Goal: Communication & Community: Answer question/provide support

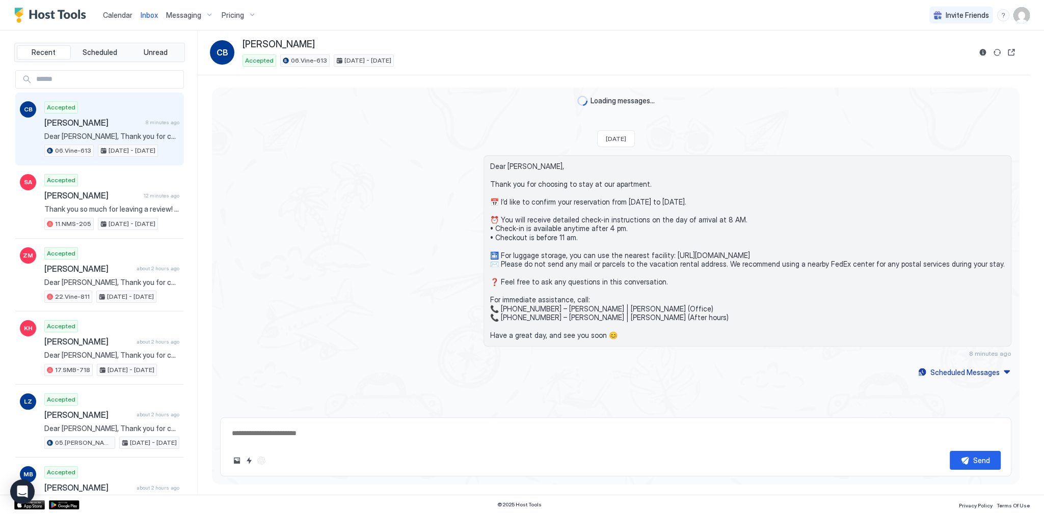
scroll to position [77, 0]
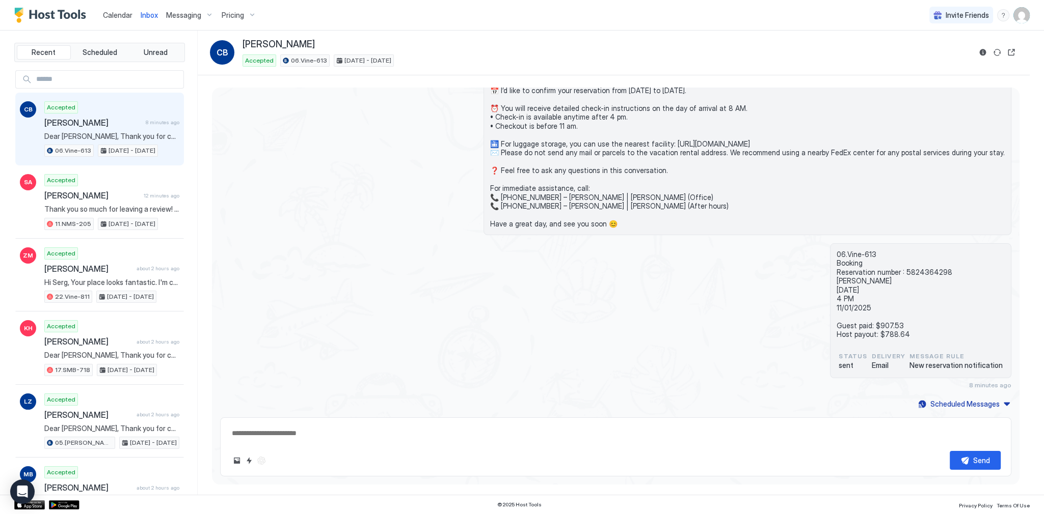
click at [660, 106] on span "Dear [PERSON_NAME], Thank you for choosing to stay at our apartment. 📅 I’d like…" at bounding box center [747, 139] width 514 height 178
click at [540, 144] on span "Dear [PERSON_NAME], Thank you for choosing to stay at our apartment. 📅 I’d like…" at bounding box center [747, 139] width 514 height 178
click at [867, 173] on span "Dear [PERSON_NAME], Thank you for choosing to stay at our apartment. 📅 I’d like…" at bounding box center [747, 139] width 514 height 178
type textarea "*"
drag, startPoint x: 111, startPoint y: 128, endPoint x: 191, endPoint y: 133, distance: 80.6
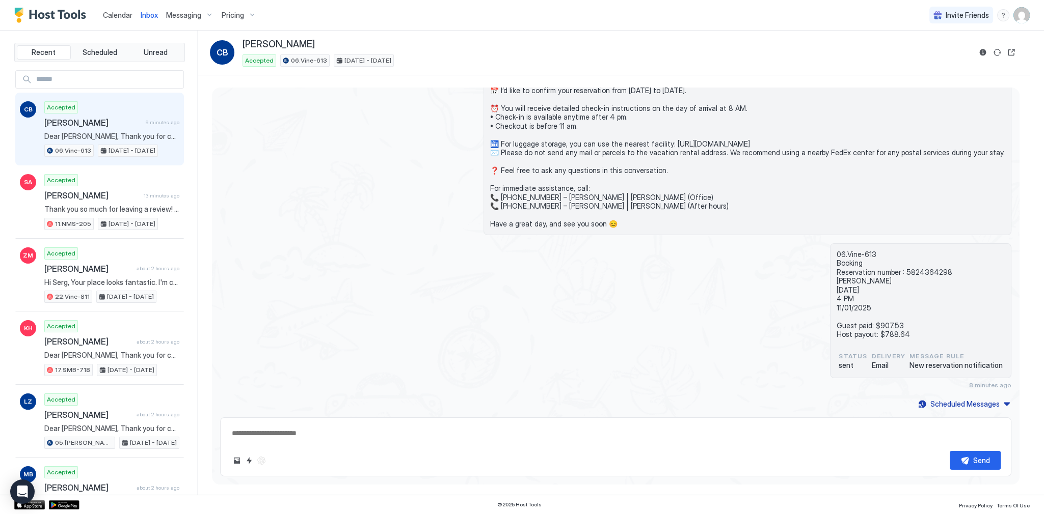
click at [111, 128] on div "Accepted Celine Bourdon 9 minutes ago Dear Celine, Thank you for choosing to st…" at bounding box center [111, 129] width 135 height 56
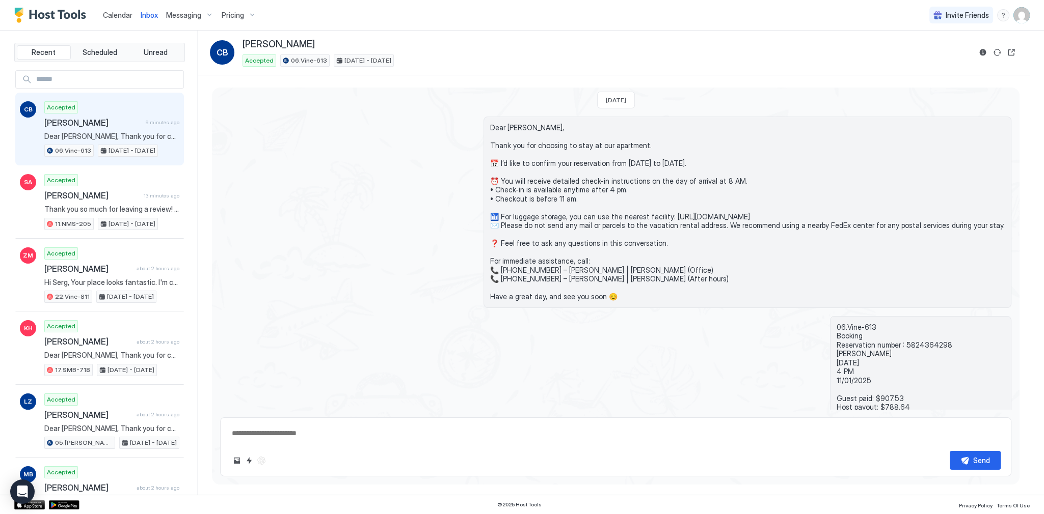
scroll to position [0, 0]
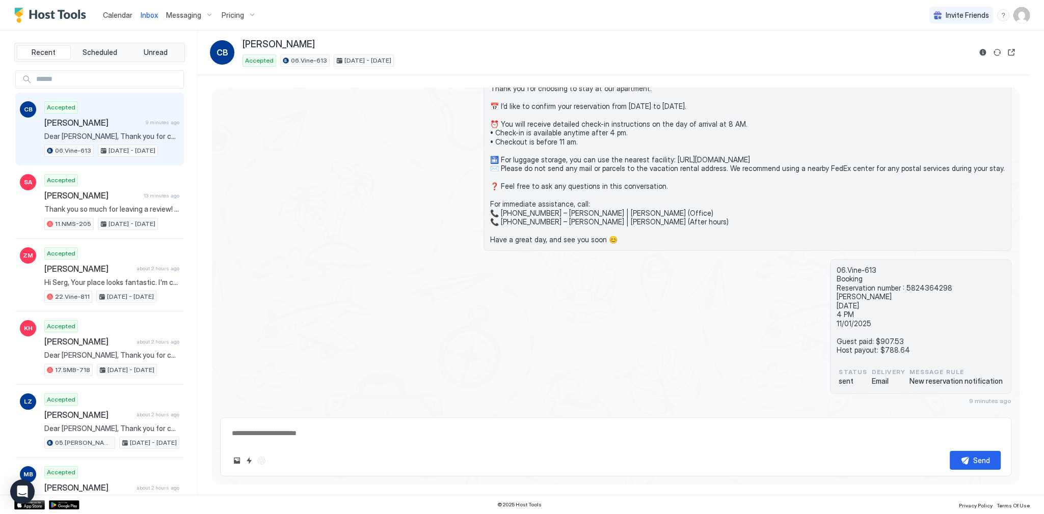
scroll to position [77, 0]
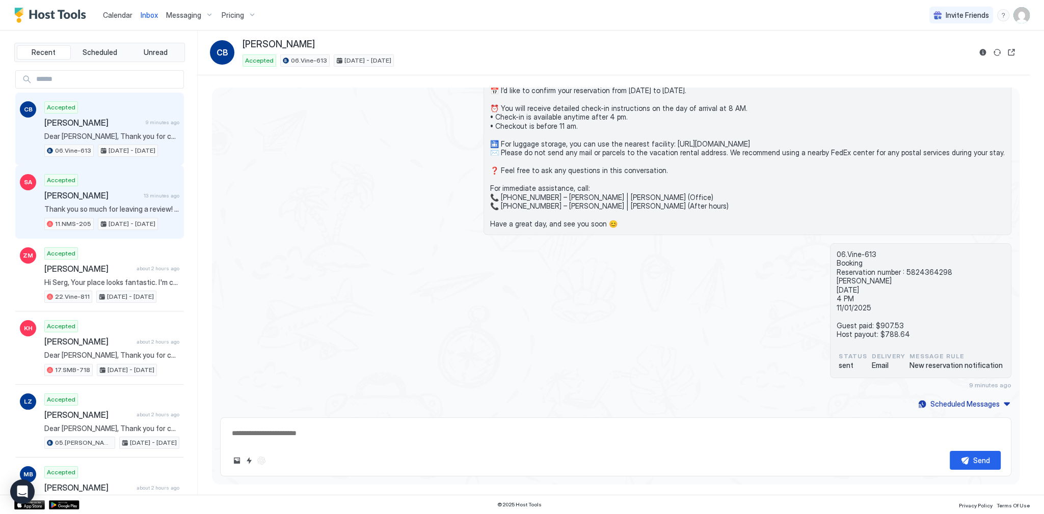
click at [129, 210] on span "Thank you so much for leaving a review! We truly appreciate your feedback and a…" at bounding box center [111, 209] width 135 height 9
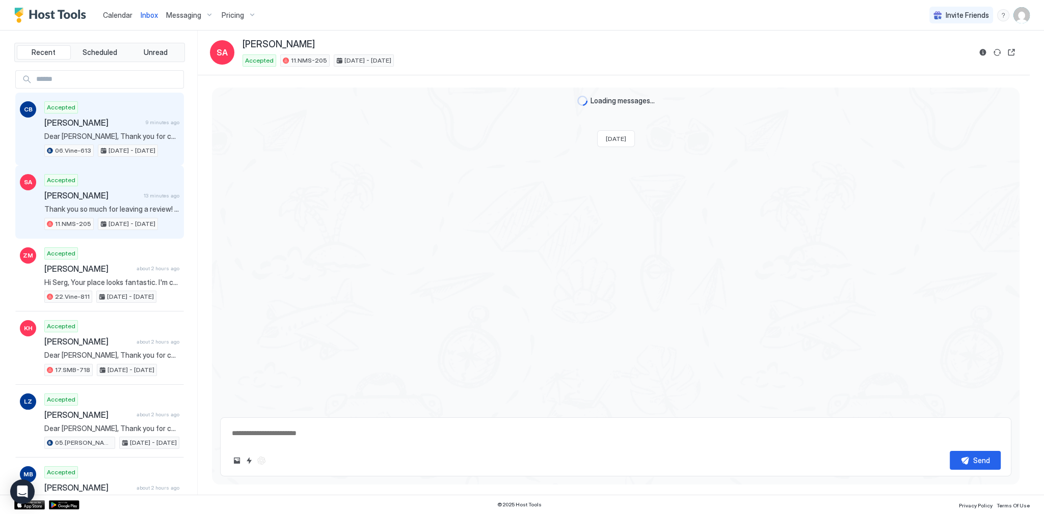
scroll to position [1913, 0]
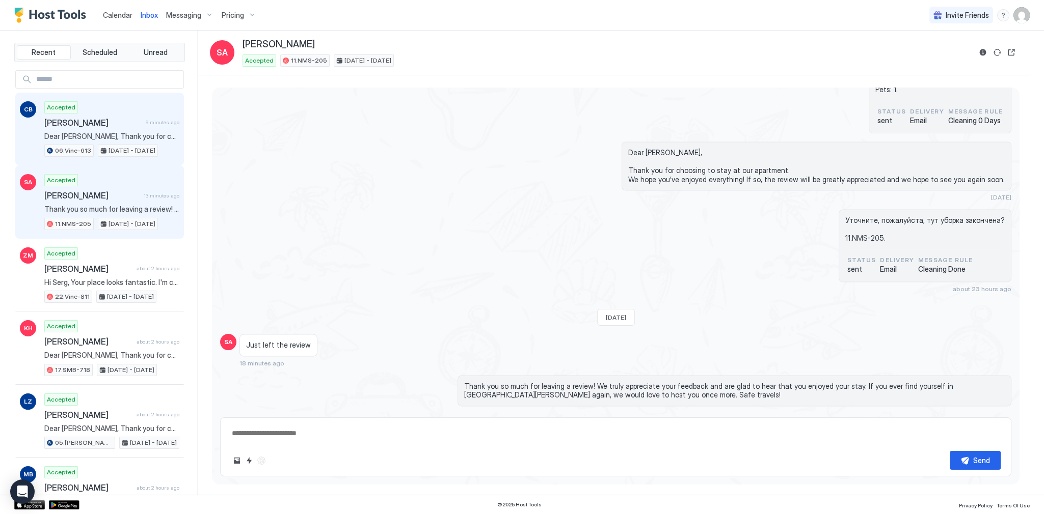
click at [122, 99] on div "CB Accepted Celine Bourdon 9 minutes ago Dear Celine, Thank you for choosing to…" at bounding box center [99, 129] width 169 height 73
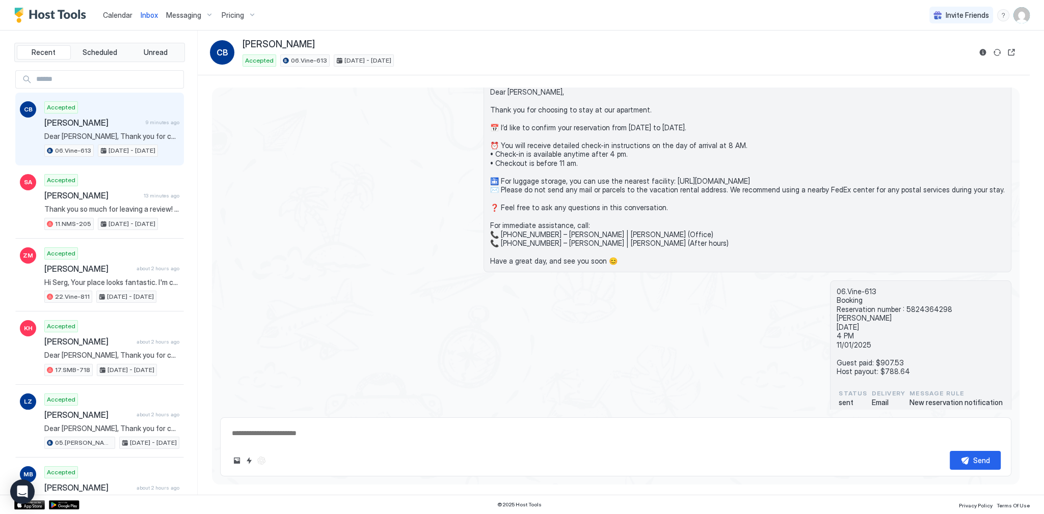
scroll to position [41, 0]
click at [531, 94] on span "Dear [PERSON_NAME], Thank you for choosing to stay at our apartment. 📅 I’d like…" at bounding box center [747, 176] width 514 height 178
click at [532, 88] on span "Dear [PERSON_NAME], Thank you for choosing to stay at our apartment. 📅 I’d like…" at bounding box center [747, 176] width 514 height 178
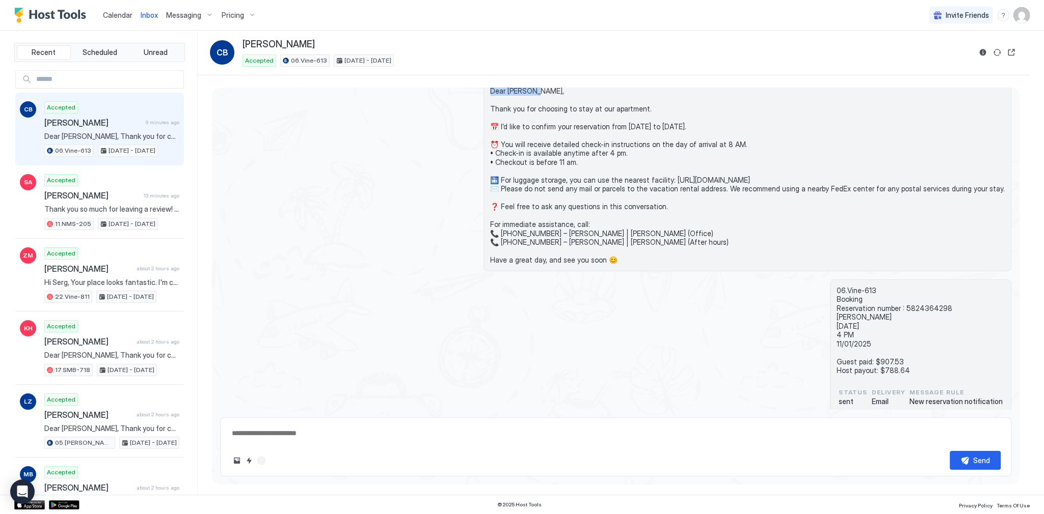
copy span "Dear Celine,"
click at [130, 24] on button "Calendar" at bounding box center [118, 15] width 38 height 30
click at [128, 19] on link "Calendar" at bounding box center [118, 15] width 30 height 11
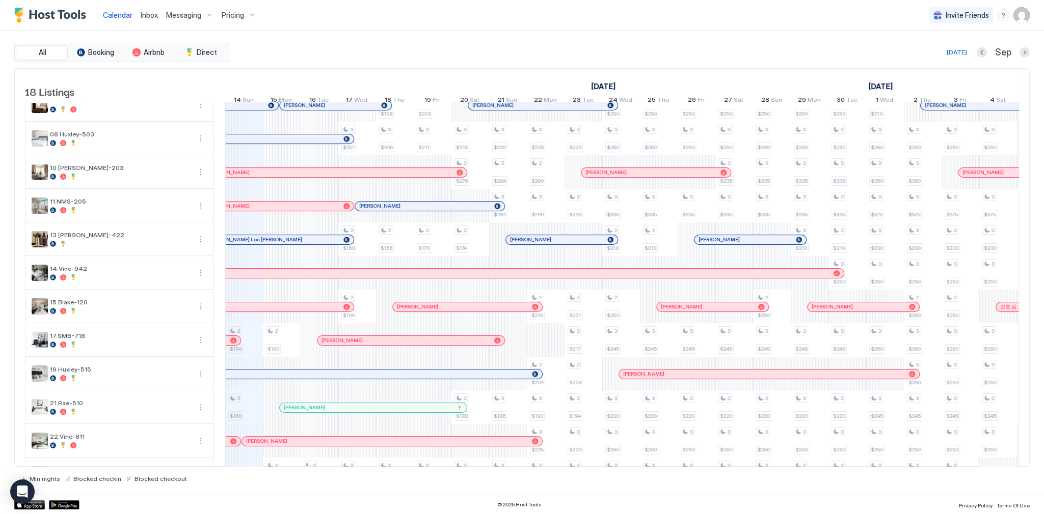
scroll to position [251, 0]
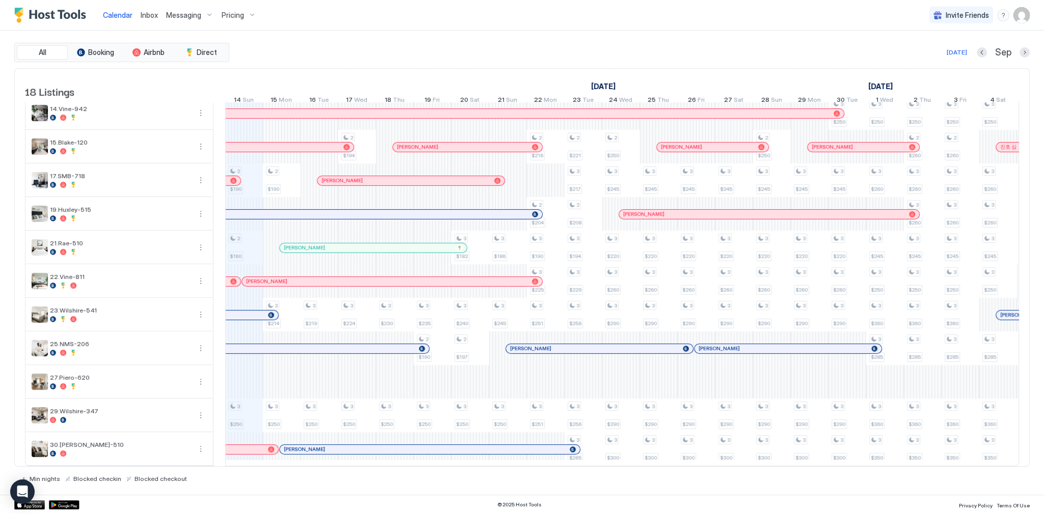
click at [342, 281] on link "[PERSON_NAME]" at bounding box center [391, 282] width 301 height 10
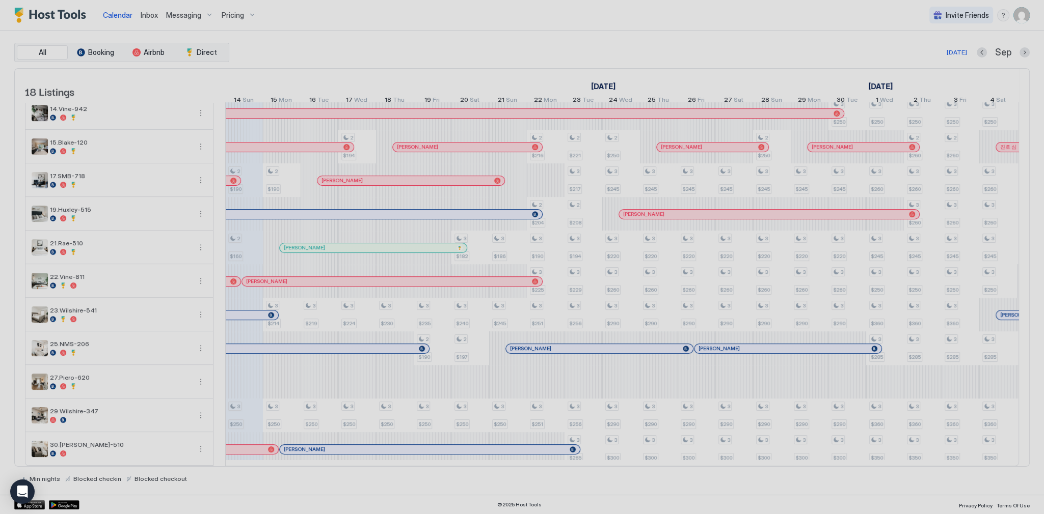
click at [343, 279] on div at bounding box center [522, 257] width 1044 height 514
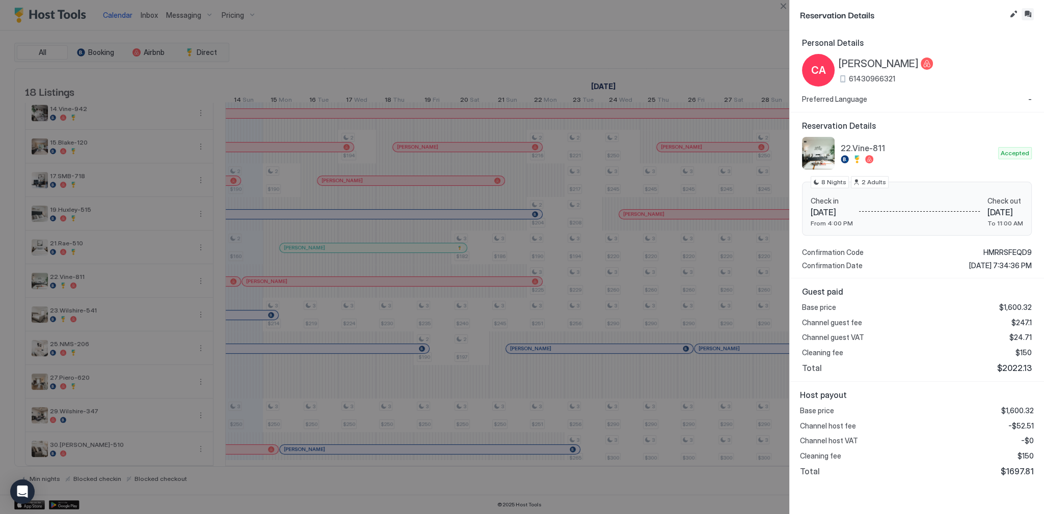
click at [1024, 13] on button "Inbox" at bounding box center [1027, 14] width 12 height 12
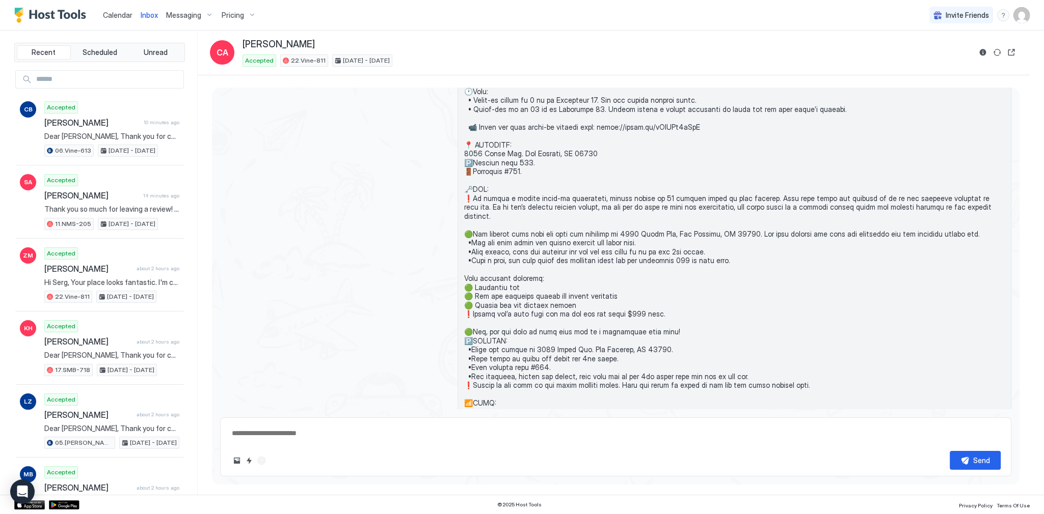
scroll to position [485, 0]
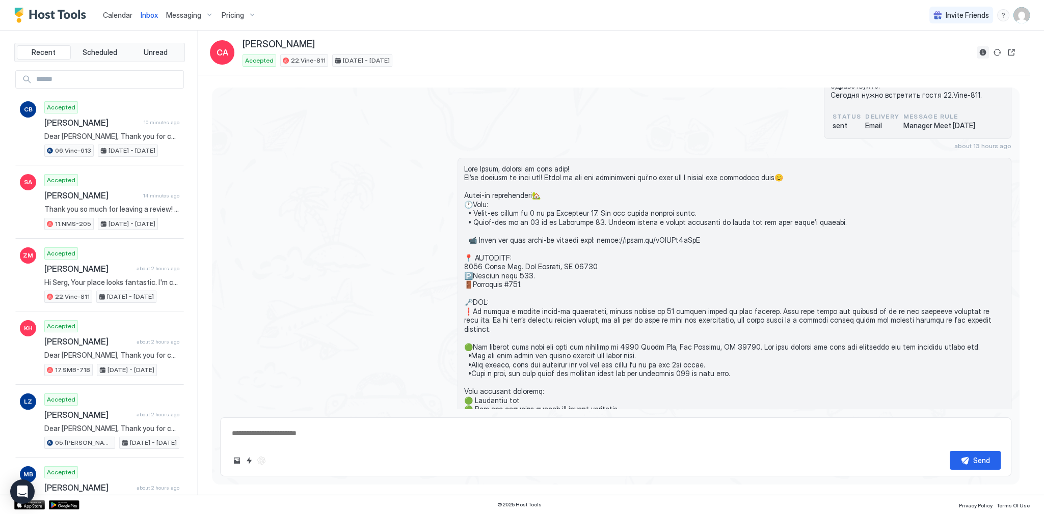
click at [984, 52] on button "Reservation information" at bounding box center [982, 52] width 12 height 12
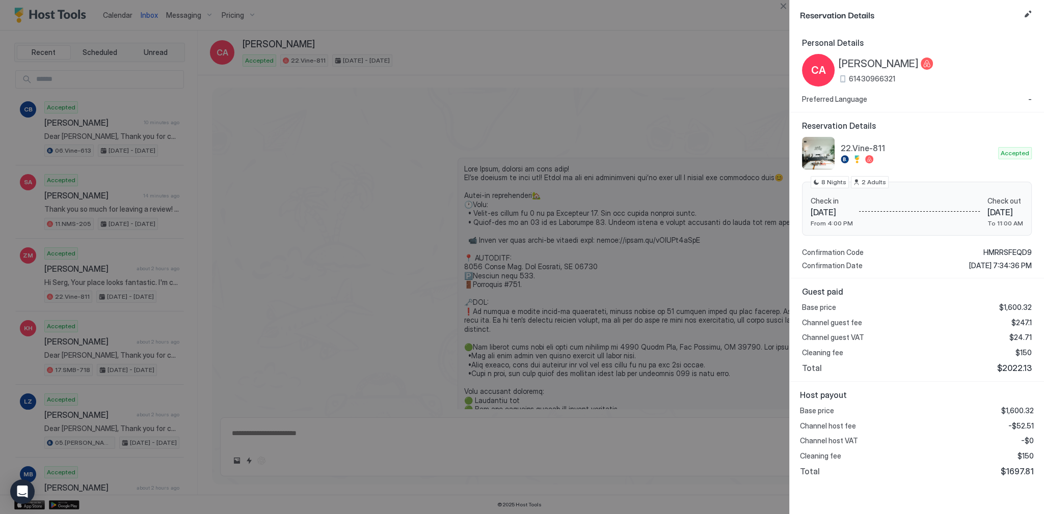
click at [604, 135] on div at bounding box center [522, 257] width 1044 height 514
click at [616, 147] on div at bounding box center [522, 257] width 1044 height 514
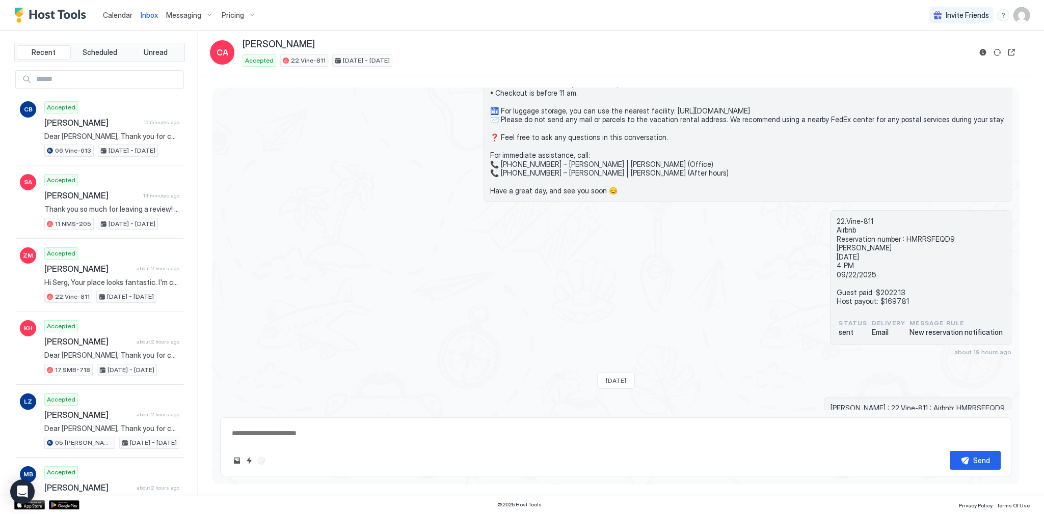
scroll to position [0, 0]
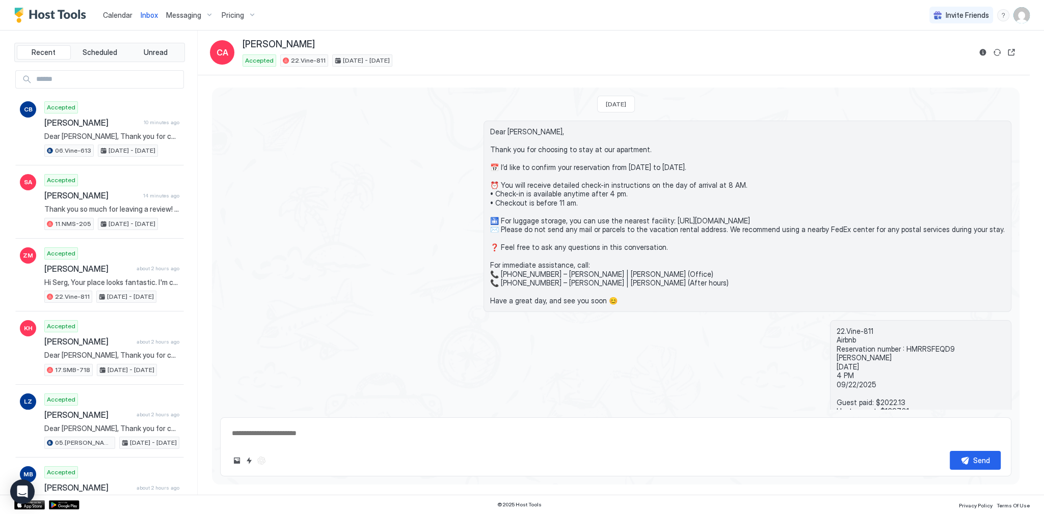
click at [617, 187] on span "Dear Chloe, Thank you for choosing to stay at our apartment. 📅 I’d like to conf…" at bounding box center [747, 216] width 514 height 178
drag, startPoint x: 617, startPoint y: 187, endPoint x: 611, endPoint y: 206, distance: 19.8
click at [611, 206] on span "Dear Chloe, Thank you for choosing to stay at our apartment. 📅 I’d like to conf…" at bounding box center [747, 216] width 514 height 178
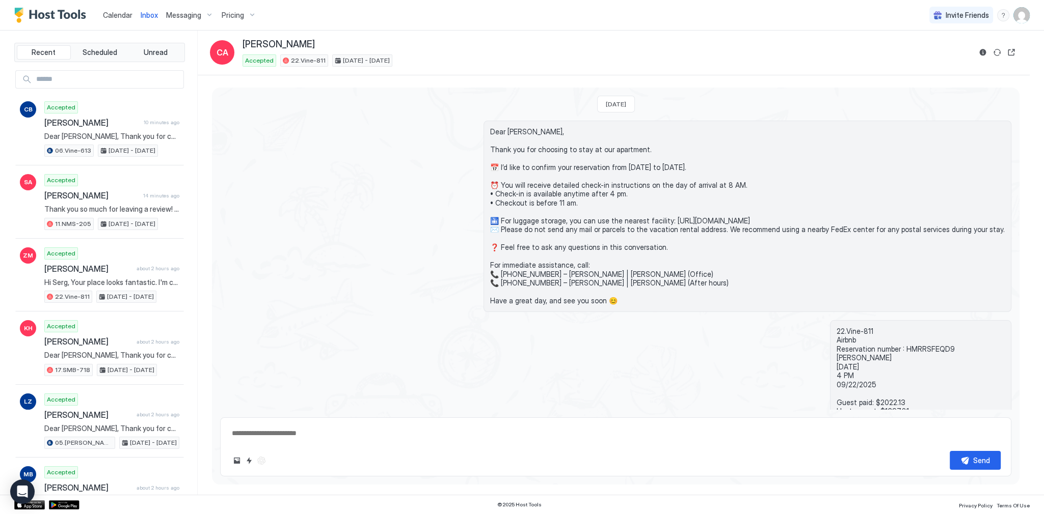
click at [619, 178] on span "Dear Chloe, Thank you for choosing to stay at our apartment. 📅 I’d like to conf…" at bounding box center [747, 216] width 514 height 178
click at [616, 183] on span "Dear Chloe, Thank you for choosing to stay at our apartment. 📅 I’d like to conf…" at bounding box center [747, 216] width 514 height 178
drag, startPoint x: 616, startPoint y: 183, endPoint x: 609, endPoint y: 203, distance: 20.9
click at [609, 203] on span "Dear Chloe, Thank you for choosing to stay at our apartment. 📅 I’d like to conf…" at bounding box center [747, 216] width 514 height 178
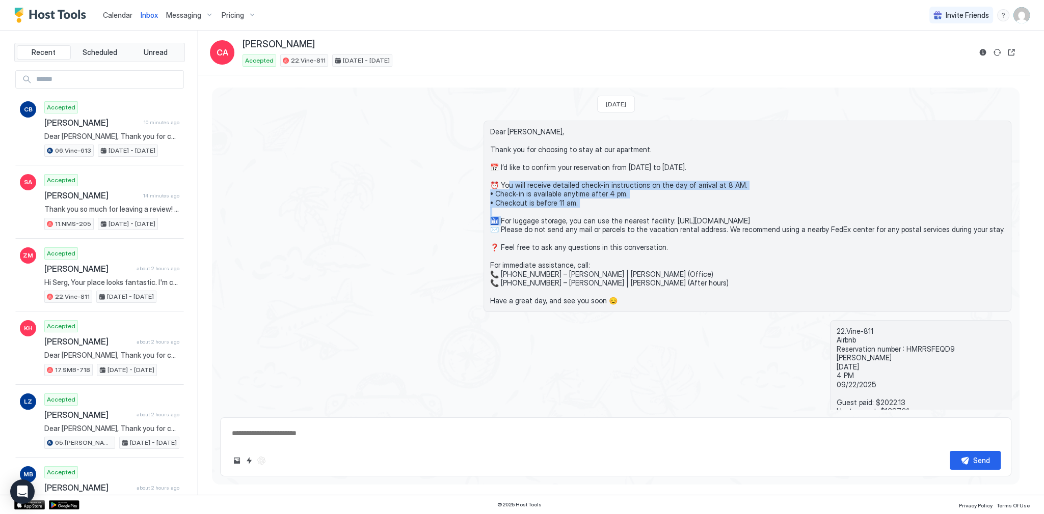
click at [613, 186] on span "Dear Chloe, Thank you for choosing to stay at our apartment. 📅 I’d like to conf…" at bounding box center [747, 216] width 514 height 178
drag, startPoint x: 613, startPoint y: 186, endPoint x: 607, endPoint y: 206, distance: 20.6
click at [607, 206] on span "Dear Chloe, Thank you for choosing to stay at our apartment. 📅 I’d like to conf…" at bounding box center [747, 216] width 514 height 178
click at [593, 187] on span "Dear Chloe, Thank you for choosing to stay at our apartment. 📅 I’d like to conf…" at bounding box center [747, 216] width 514 height 178
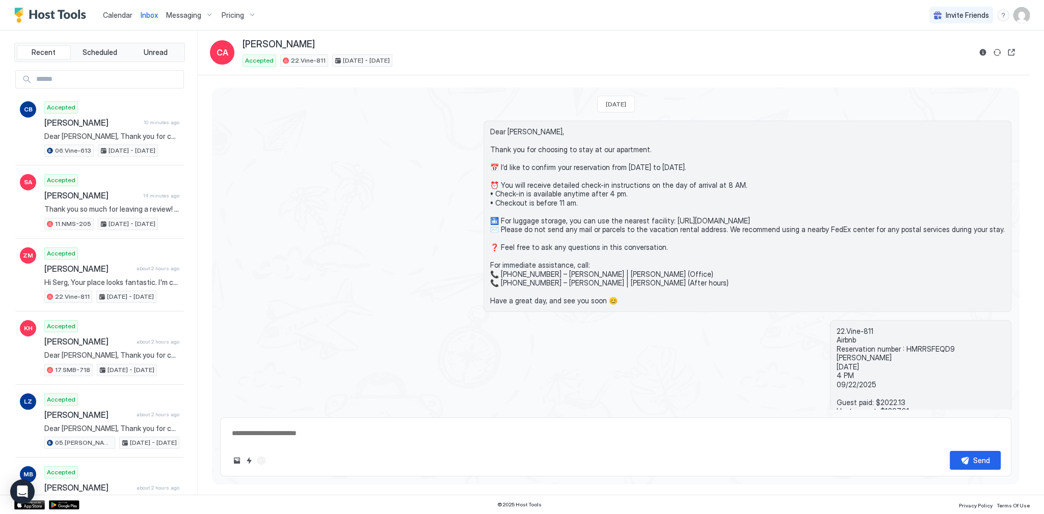
click at [593, 182] on span "Dear Chloe, Thank you for choosing to stay at our apartment. 📅 I’d like to conf…" at bounding box center [747, 216] width 514 height 178
drag, startPoint x: 593, startPoint y: 182, endPoint x: 593, endPoint y: 210, distance: 27.5
click at [593, 210] on span "Dear Chloe, Thank you for choosing to stay at our apartment. 📅 I’d like to conf…" at bounding box center [747, 216] width 514 height 178
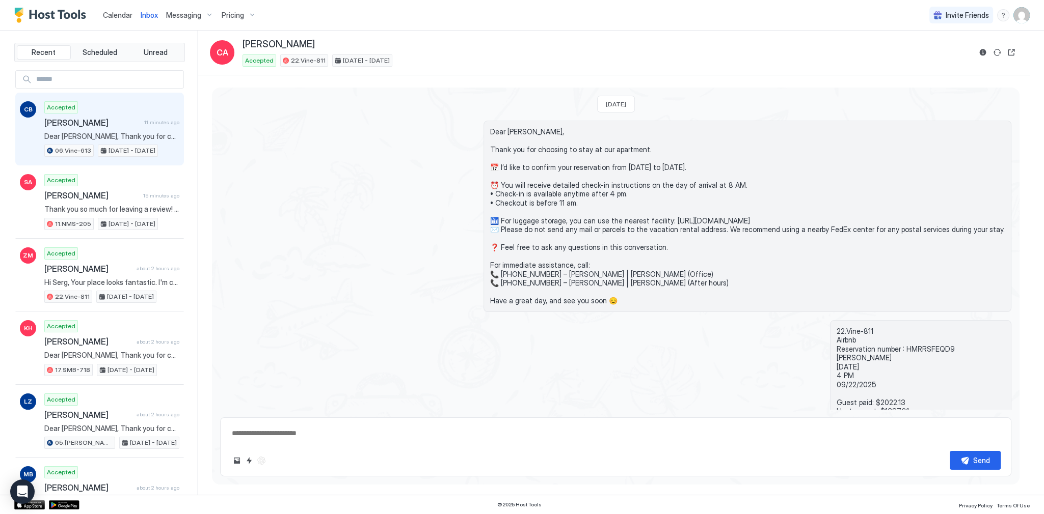
click at [143, 127] on div "Accepted Celine Bourdon 11 minutes ago Dear Celine, Thank you for choosing to s…" at bounding box center [111, 129] width 135 height 56
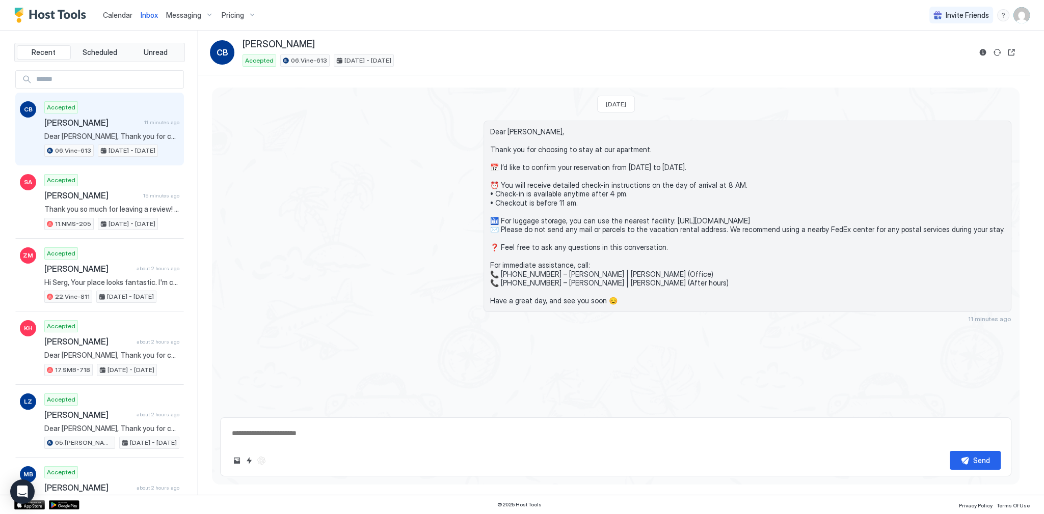
scroll to position [77, 0]
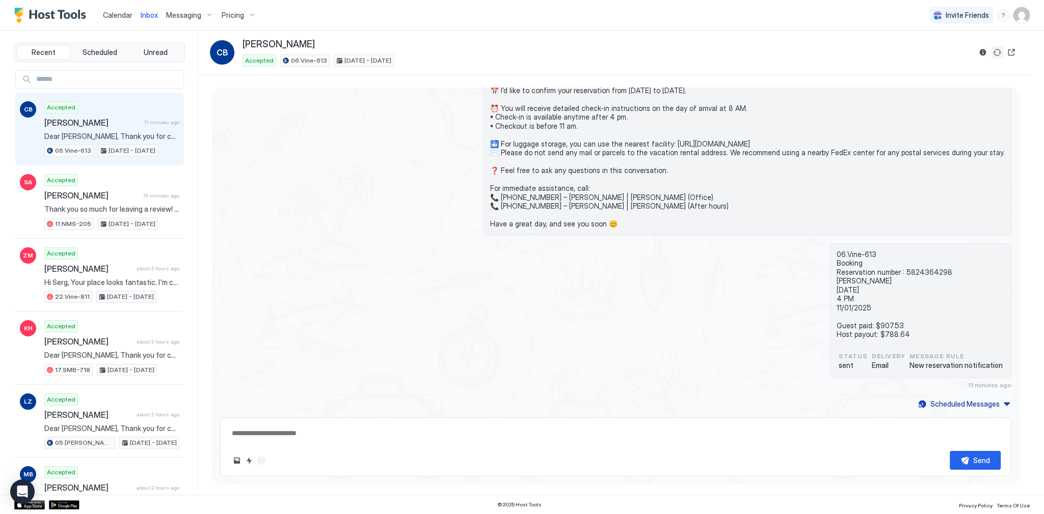
click at [1002, 51] on button "Sync reservation" at bounding box center [997, 52] width 12 height 12
click at [450, 136] on div "Dear [PERSON_NAME], Thank you for choosing to stay at our apartment. 📅 I’d like…" at bounding box center [615, 139] width 791 height 191
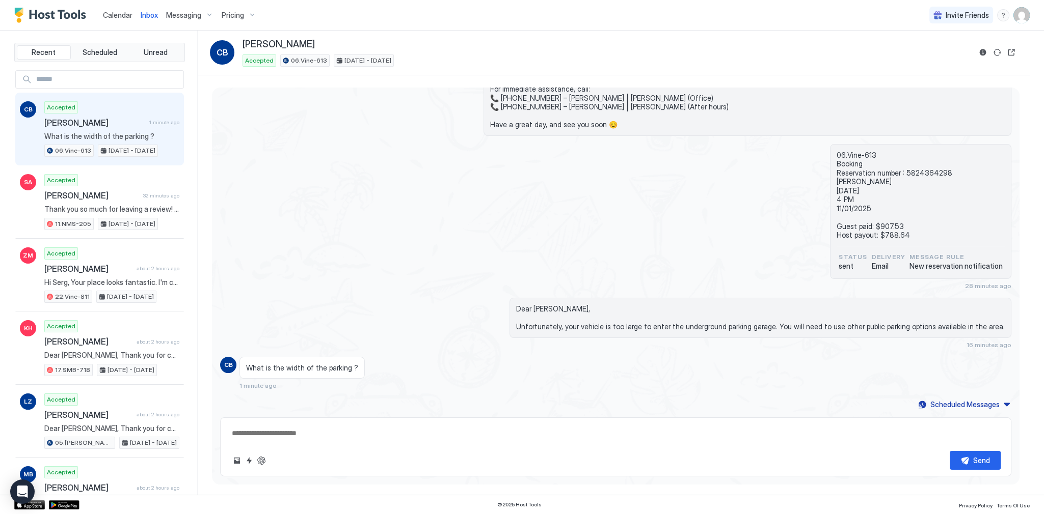
click at [291, 371] on div "What is the width of the parking ?" at bounding box center [301, 368] width 125 height 22
copy span "What is the width of the parking ?"
click at [489, 263] on div "06.Vine-613 Booking Reservation number : 5824364298 Celine Bourdon 10/29/2025 4…" at bounding box center [615, 217] width 791 height 146
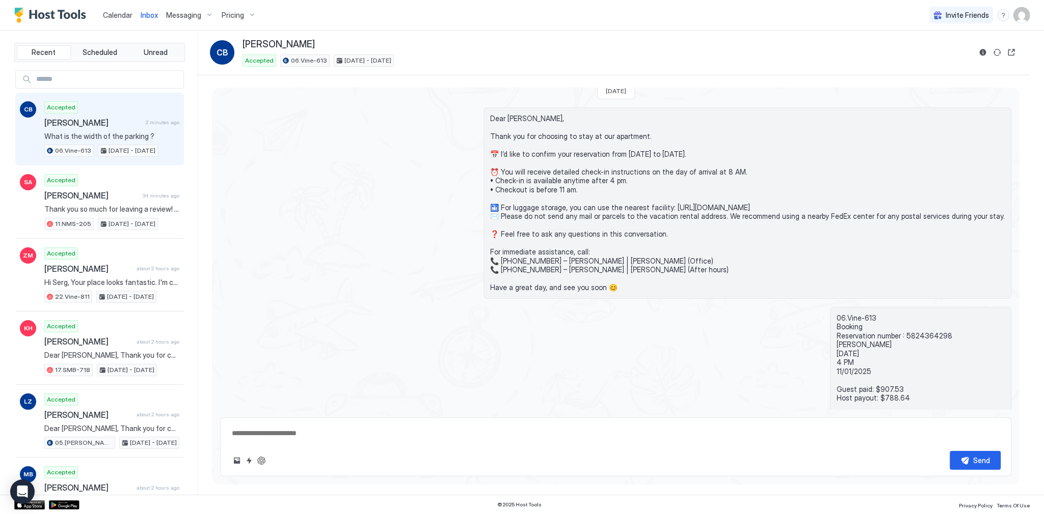
scroll to position [0, 0]
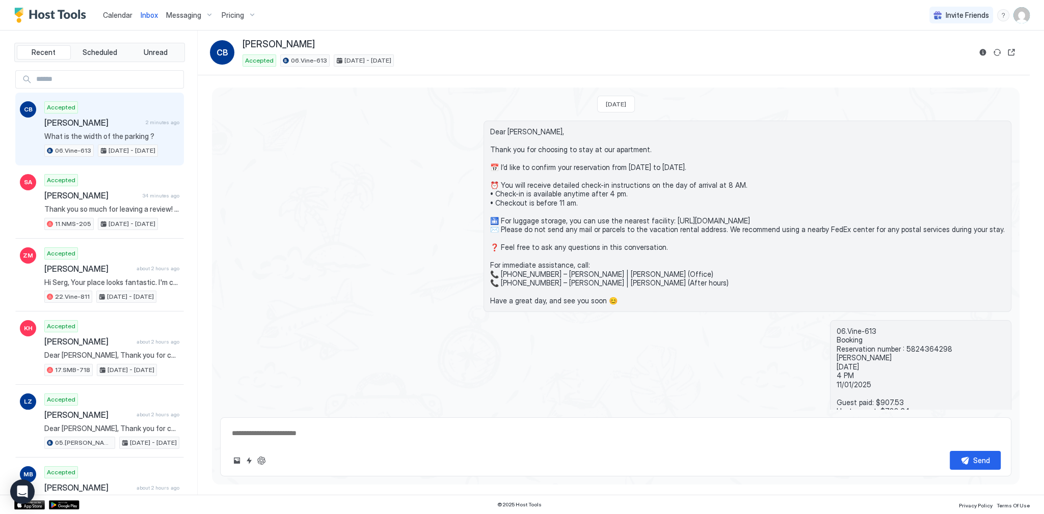
click at [421, 267] on div "Dear [PERSON_NAME], Thank you for choosing to stay at our apartment. 📅 I’d like…" at bounding box center [615, 216] width 791 height 191
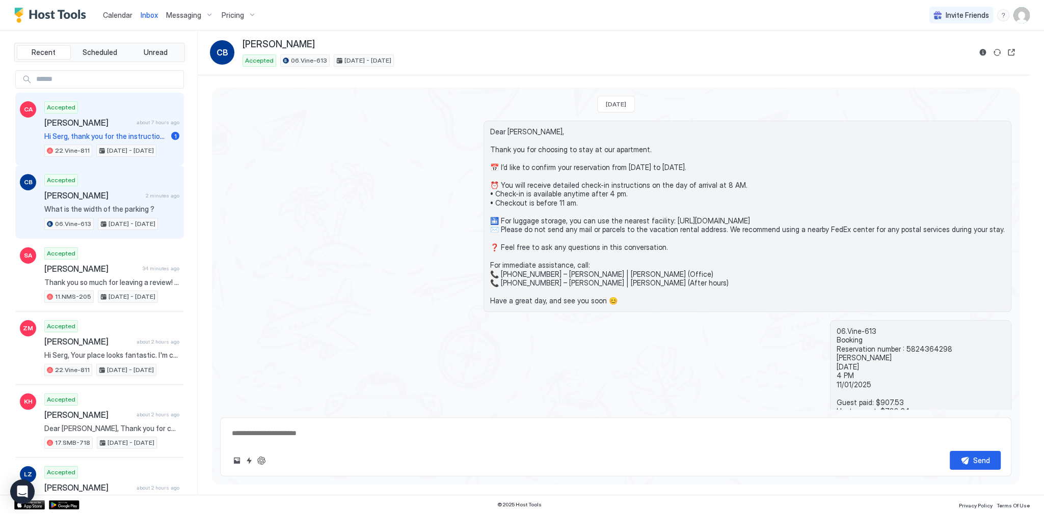
click at [120, 132] on span "Hi Serg, thank you for the instructions. I just landed at LAX not long ago so a…" at bounding box center [105, 136] width 123 height 9
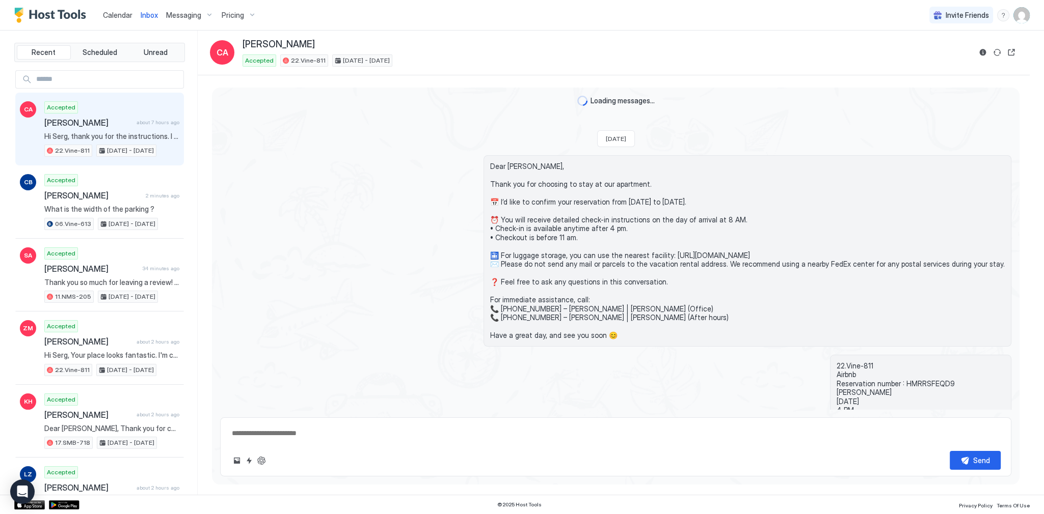
scroll to position [1160, 0]
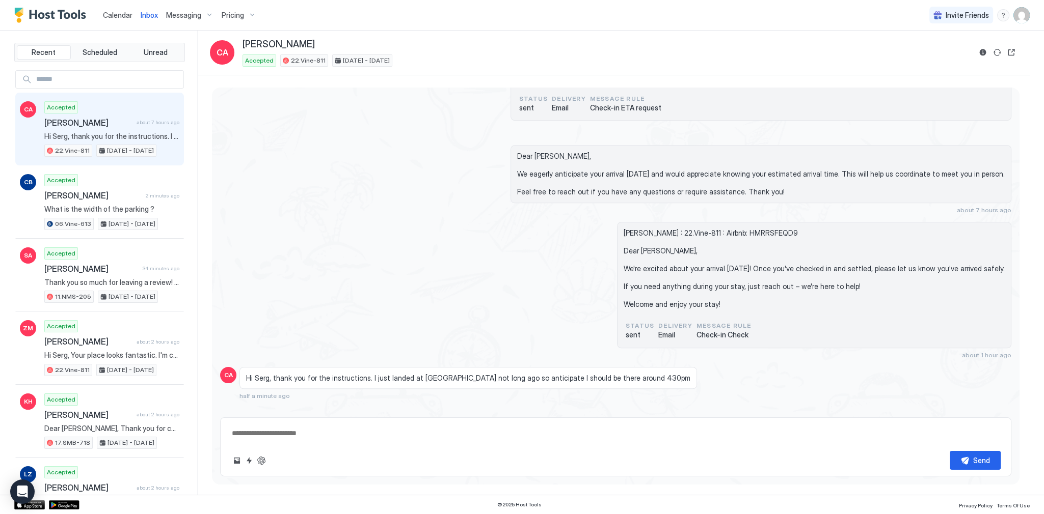
click at [383, 374] on span "Hi Serg, thank you for the instructions. I just landed at LAX not long ago so a…" at bounding box center [468, 378] width 444 height 9
drag, startPoint x: 383, startPoint y: 367, endPoint x: 553, endPoint y: 367, distance: 169.6
click at [538, 374] on span "Hi Serg, thank you for the instructions. I just landed at LAX not long ago so a…" at bounding box center [468, 378] width 444 height 9
click at [560, 374] on span "Hi Serg, thank you for the instructions. I just landed at LAX not long ago so a…" at bounding box center [468, 378] width 444 height 9
drag, startPoint x: 507, startPoint y: 365, endPoint x: 621, endPoint y: 367, distance: 114.1
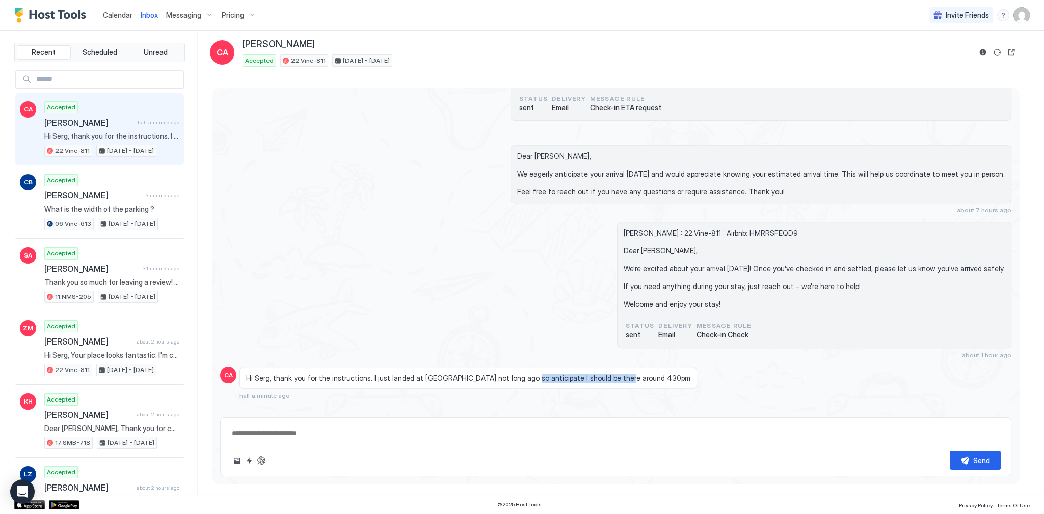
click at [621, 367] on div "Hi Serg, thank you for the instructions. I just landed at LAX not long ago so a…" at bounding box center [516, 383] width 554 height 33
copy span "I should be there around 430pm"
click at [755, 265] on span "Chloe Anderson : 22.Vine-811 : Airbnb: HMRRSFEQD9 Dear Chloe, We're excited abo…" at bounding box center [813, 269] width 381 height 80
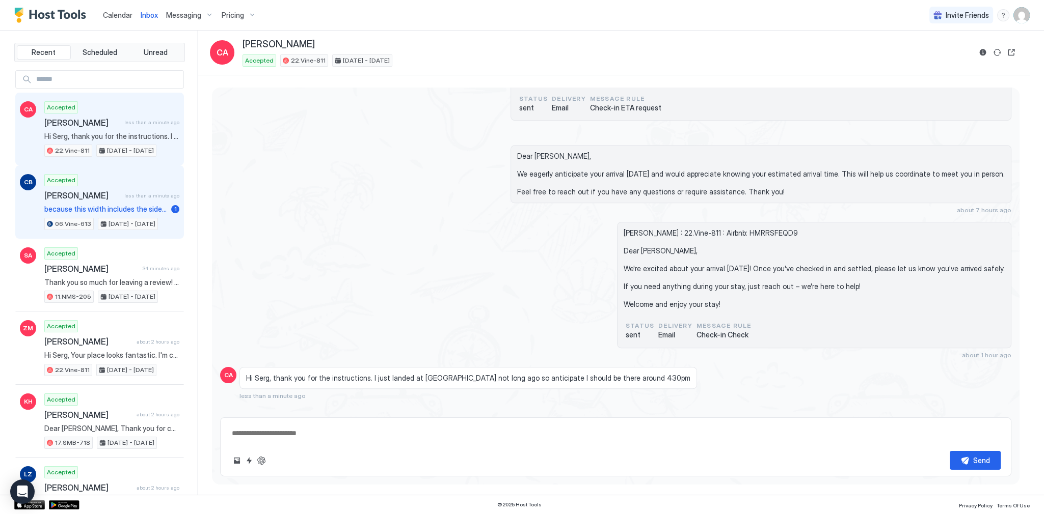
click at [149, 190] on div "Celine Bourdon less than a minute ago" at bounding box center [111, 195] width 135 height 10
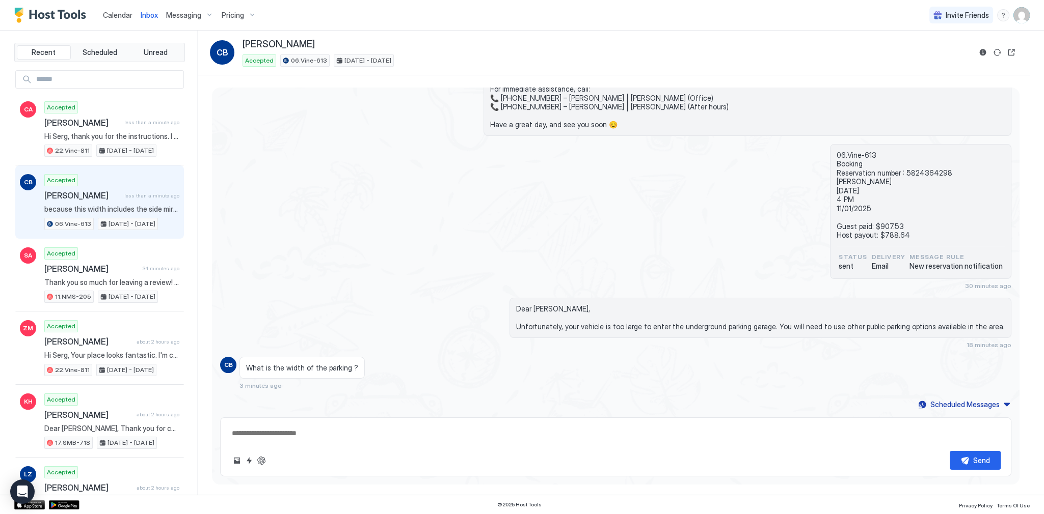
scroll to position [217, 0]
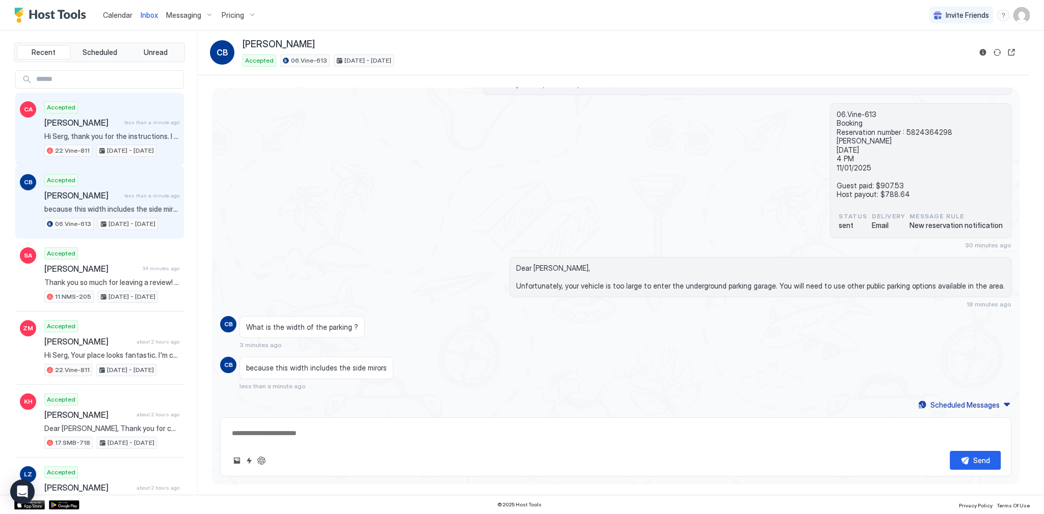
click at [161, 103] on div "Accepted Chloe Anderson less than a minute ago Hi Serg, thank you for the instr…" at bounding box center [111, 129] width 135 height 56
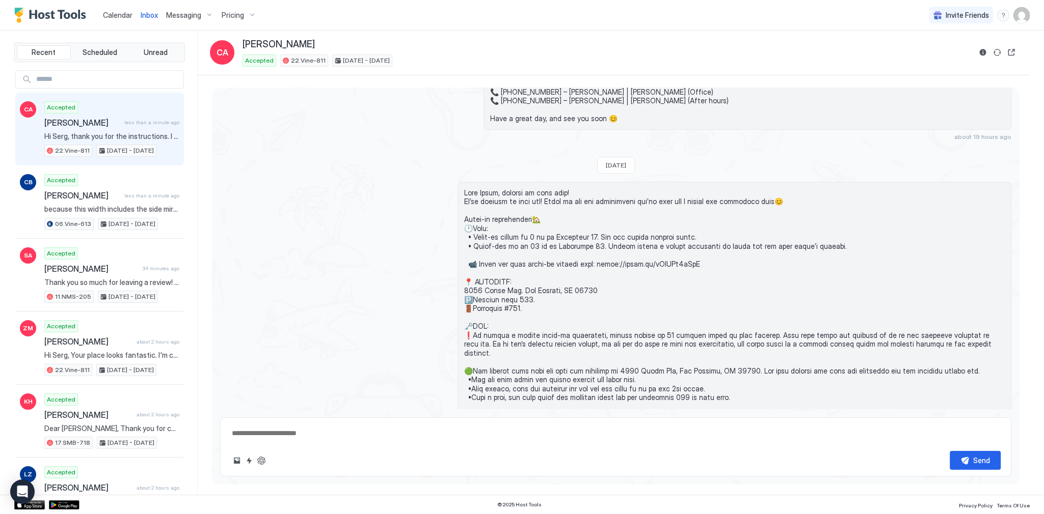
scroll to position [1159, 0]
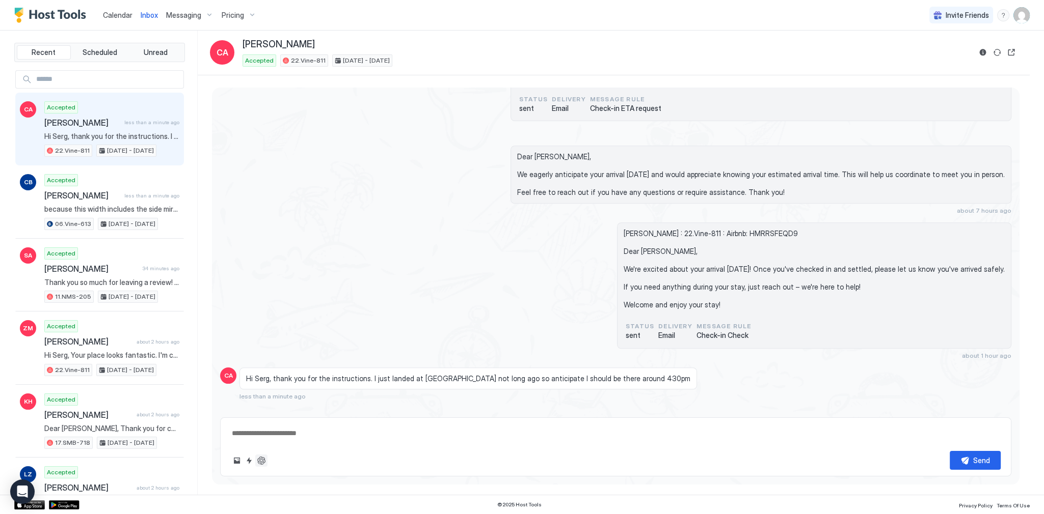
click at [266, 459] on button "ChatGPT Auto Reply" at bounding box center [261, 461] width 12 height 12
type textarea "*"
type textarea "**********"
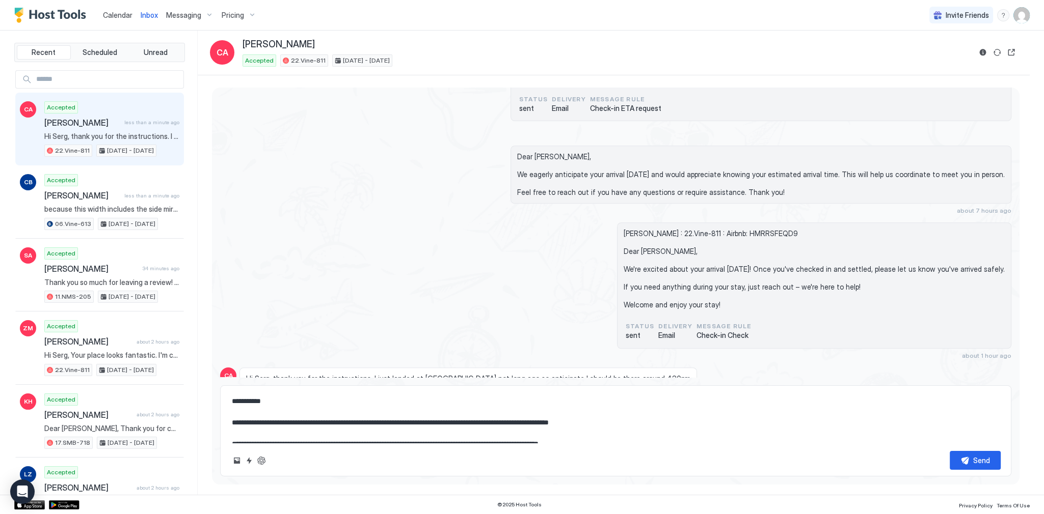
click at [326, 423] on textarea "**********" at bounding box center [616, 417] width 770 height 51
click at [320, 423] on textarea "**********" at bounding box center [616, 417] width 770 height 51
drag, startPoint x: 320, startPoint y: 423, endPoint x: 614, endPoint y: 427, distance: 293.9
click at [614, 427] on textarea "**********" at bounding box center [616, 417] width 770 height 51
type textarea "*"
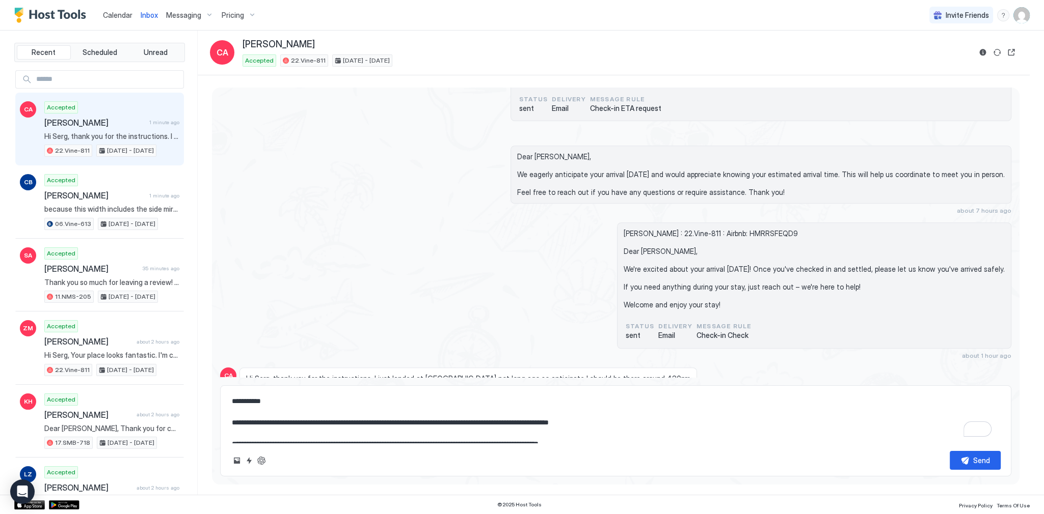
type textarea "**********"
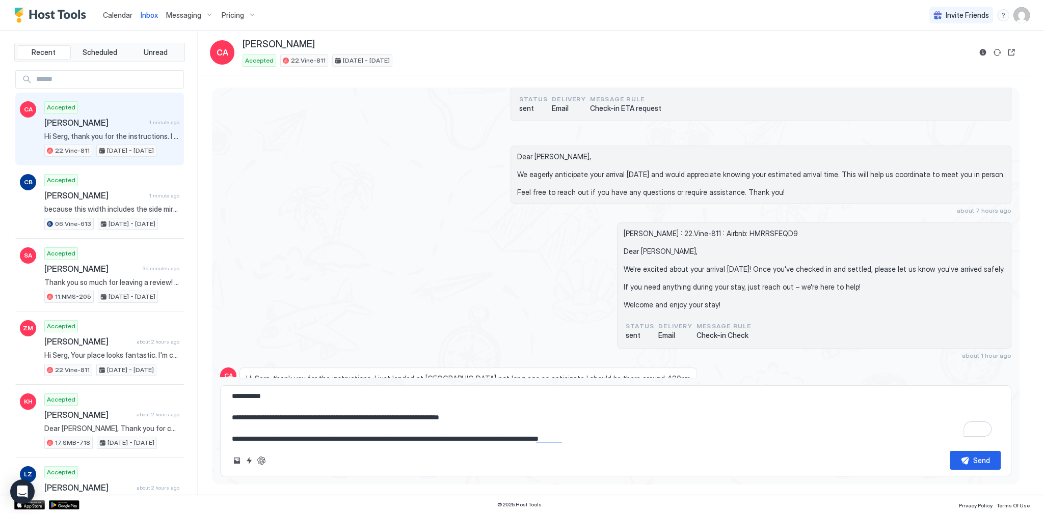
type textarea "*"
type textarea "**********"
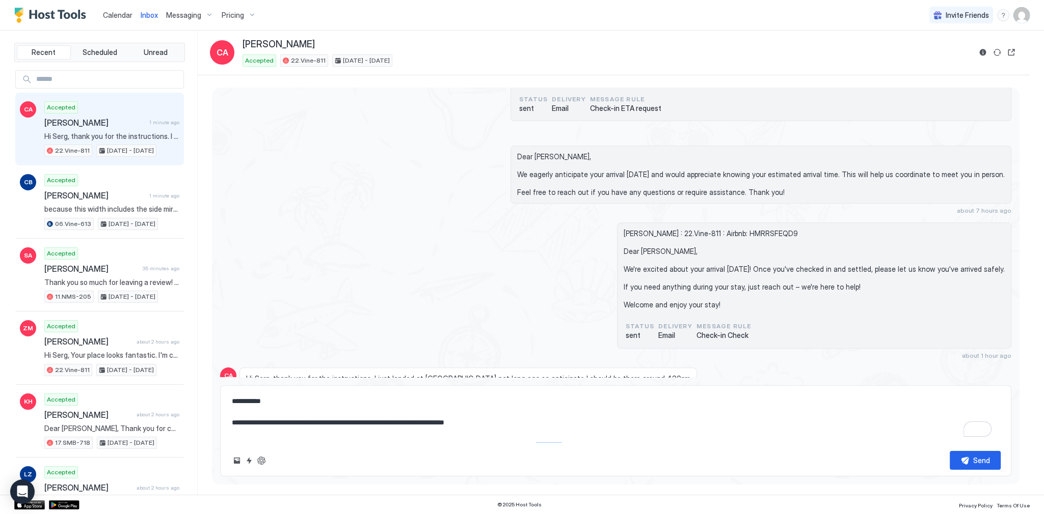
type textarea "*"
type textarea "**********"
type textarea "*"
type textarea "**********"
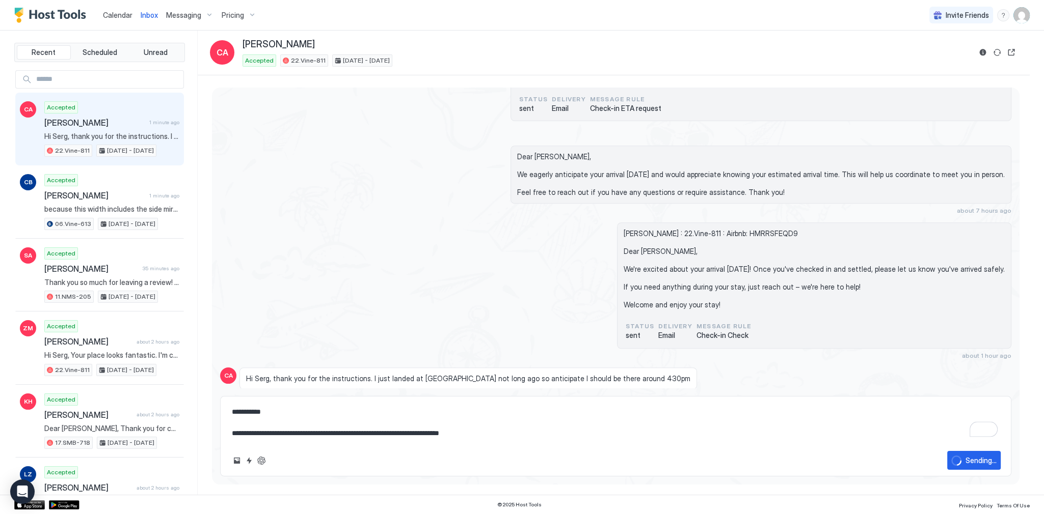
type textarea "*"
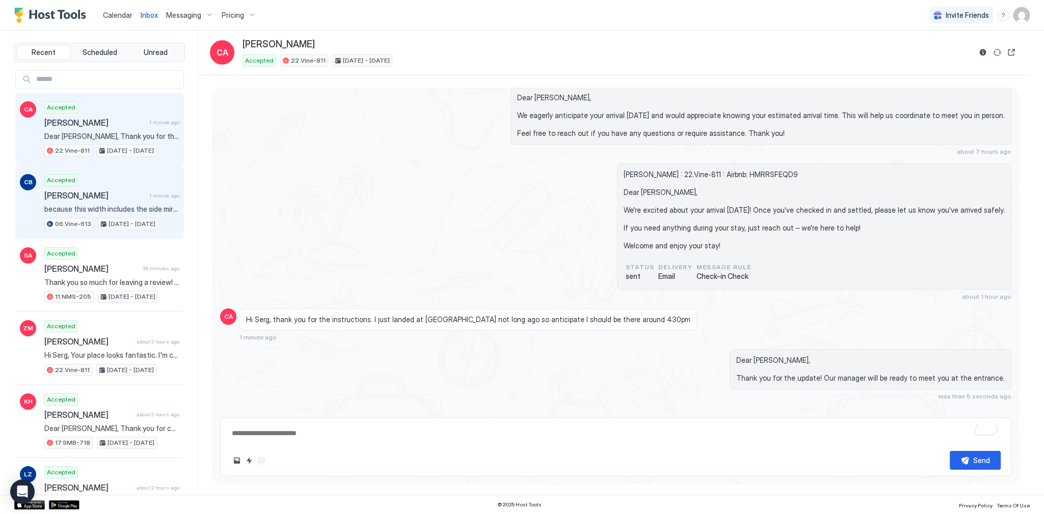
type textarea "*"
click at [106, 193] on span "[PERSON_NAME]" at bounding box center [94, 195] width 101 height 10
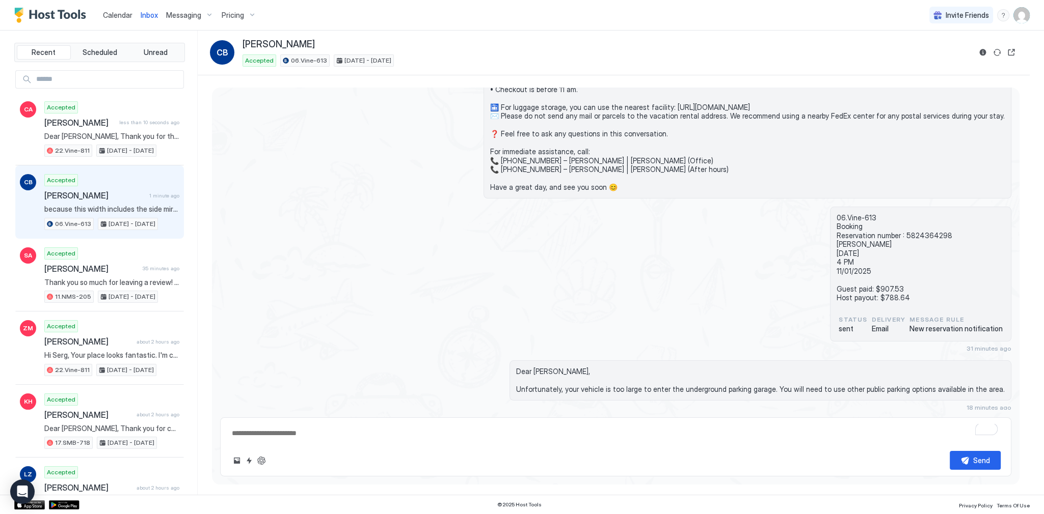
scroll to position [217, 0]
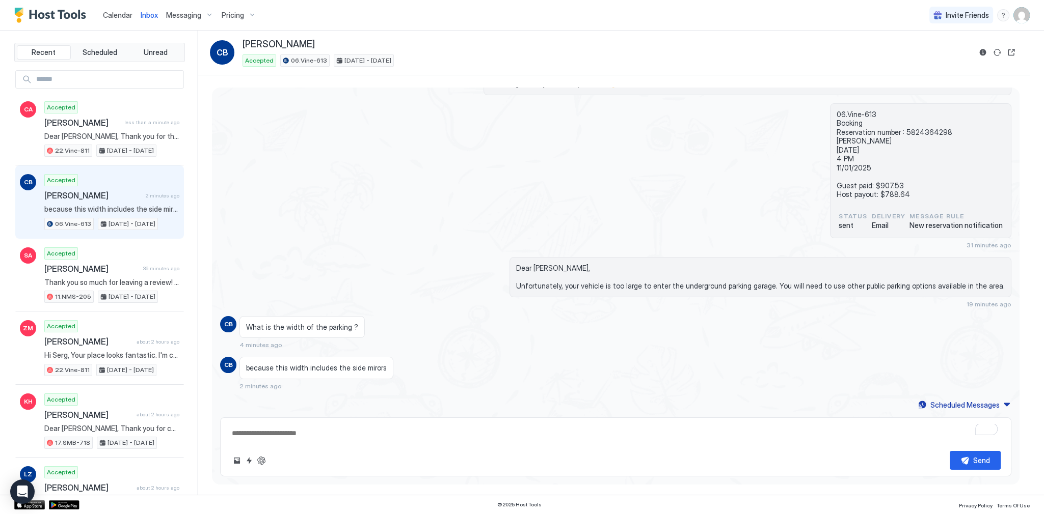
click at [569, 267] on span "Dear [PERSON_NAME], Unfortunately, your vehicle is too large to enter the under…" at bounding box center [760, 277] width 488 height 27
copy span "Dear Celine,"
click at [342, 438] on textarea "To enrich screen reader interactions, please activate Accessibility in Grammarl…" at bounding box center [616, 433] width 770 height 19
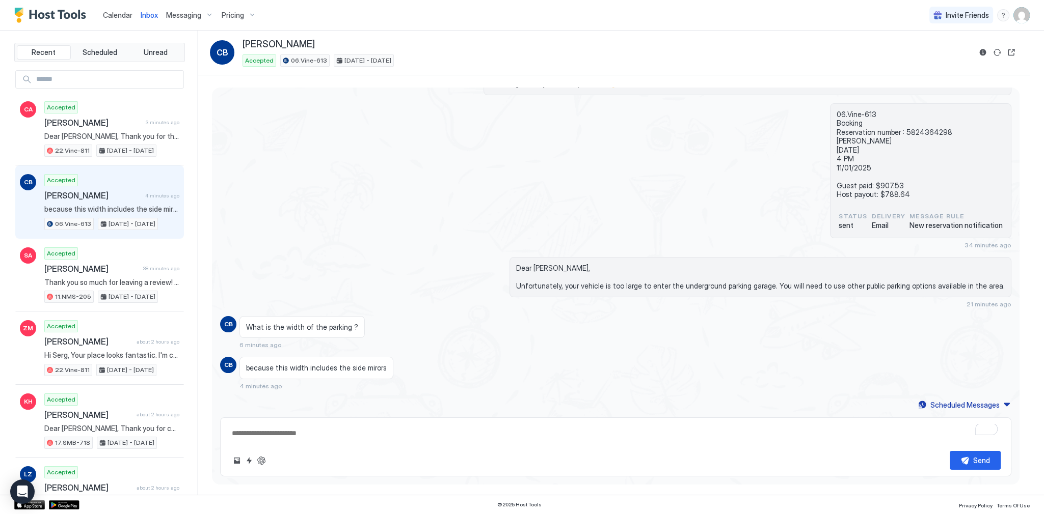
click at [314, 436] on textarea "To enrich screen reader interactions, please activate Accessibility in Grammarl…" at bounding box center [616, 433] width 770 height 19
paste textarea "**********"
type textarea "*"
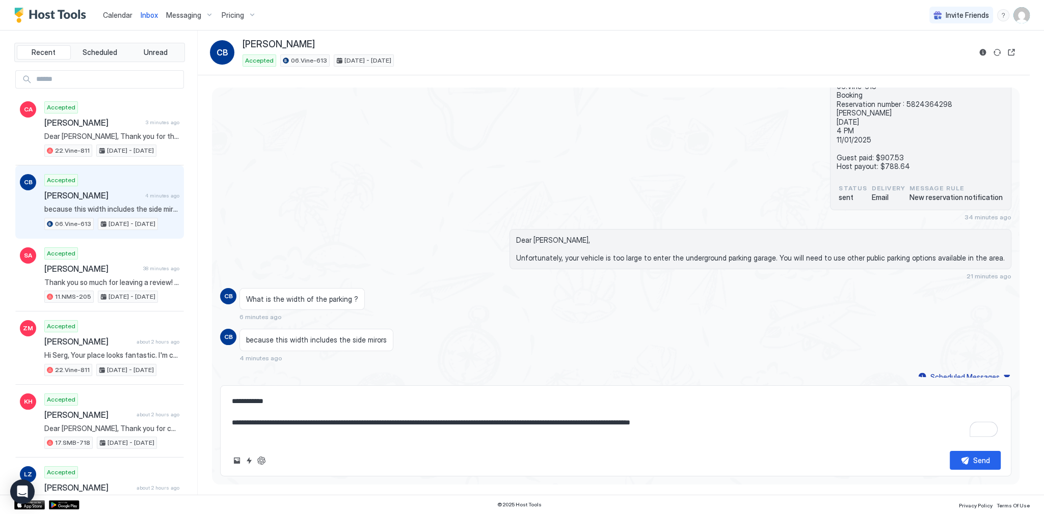
scroll to position [249, 0]
click at [740, 417] on textarea "**********" at bounding box center [616, 417] width 770 height 51
click at [733, 422] on textarea "**********" at bounding box center [616, 417] width 770 height 51
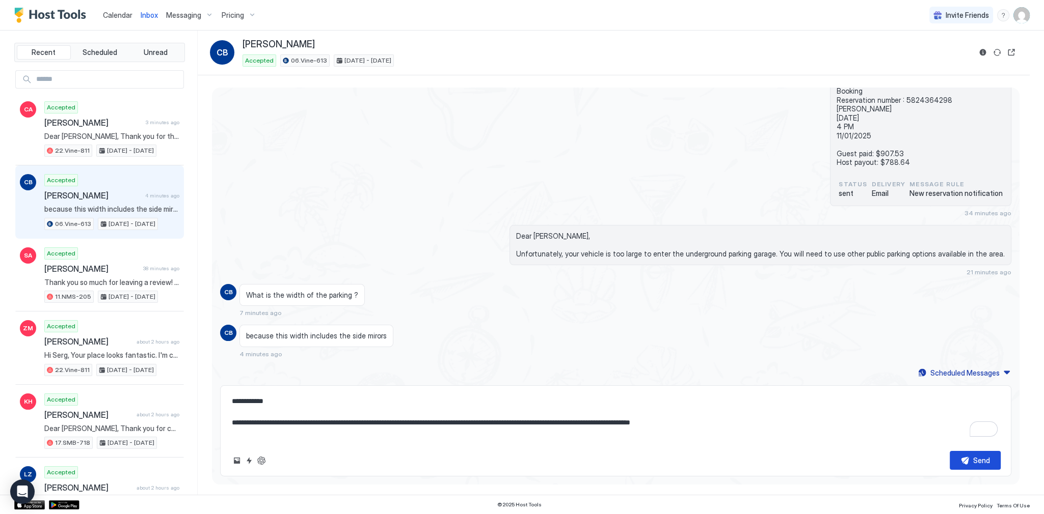
type textarea "**********"
click at [968, 460] on button "Send" at bounding box center [974, 460] width 51 height 19
click at [753, 297] on div "What is the width of the parking ? 7 minutes ago" at bounding box center [516, 300] width 554 height 33
type textarea "*"
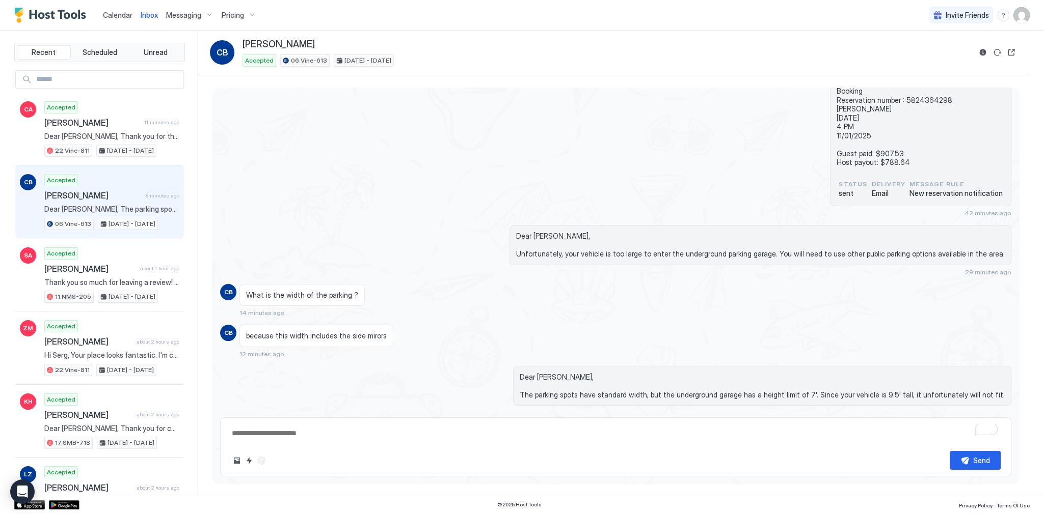
scroll to position [276, 0]
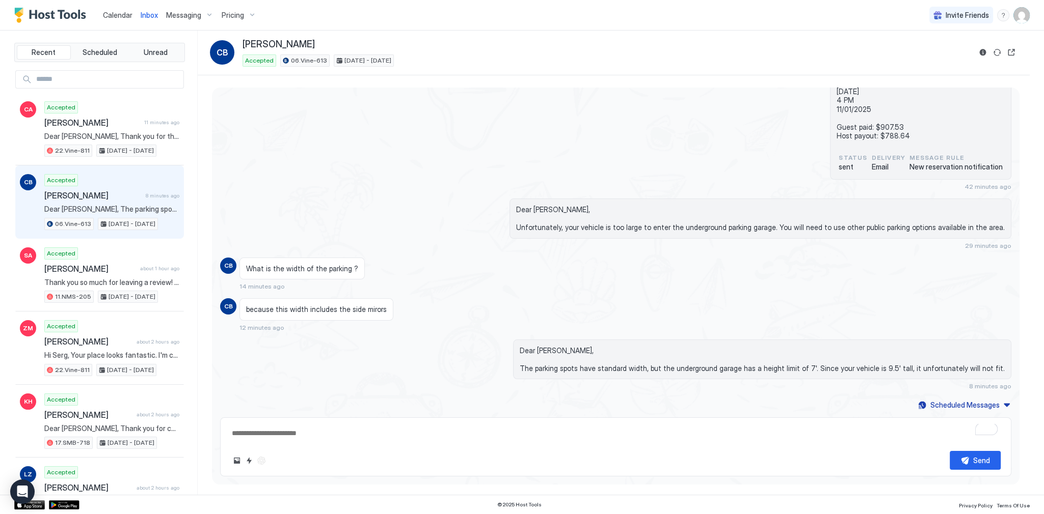
type textarea "*"
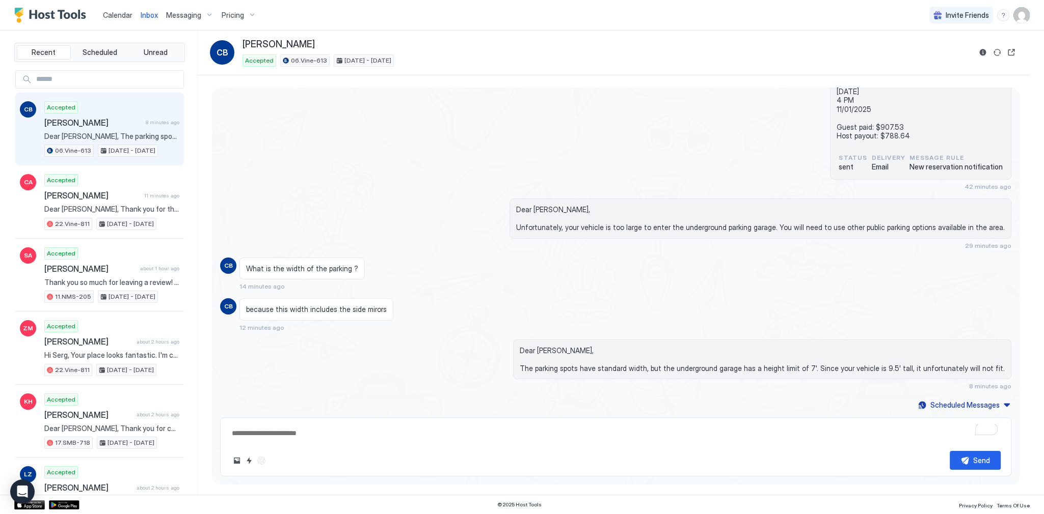
click at [433, 179] on div "06.Vine-613 Booking Reservation number : 5824364298 [PERSON_NAME] [DATE] 4 PM 1…" at bounding box center [615, 118] width 791 height 146
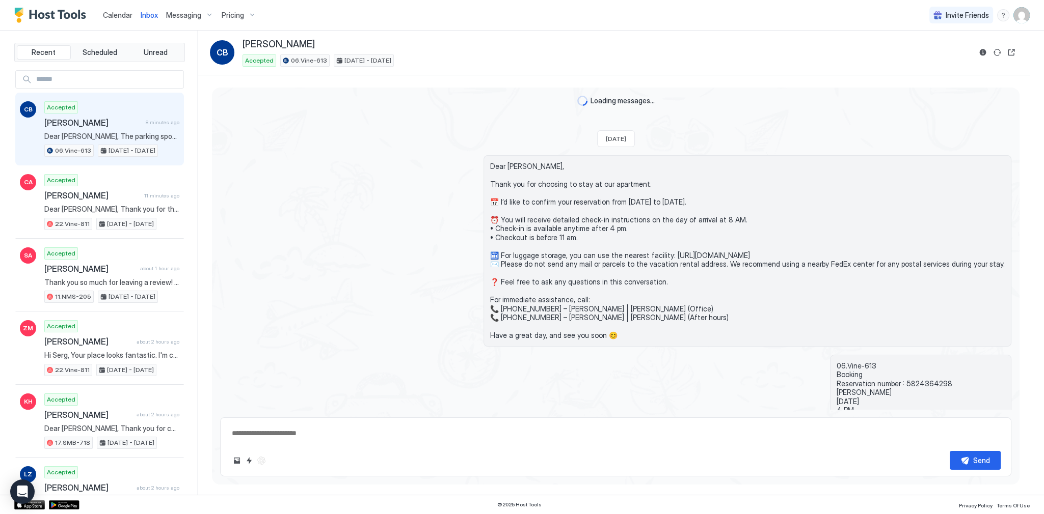
scroll to position [310, 0]
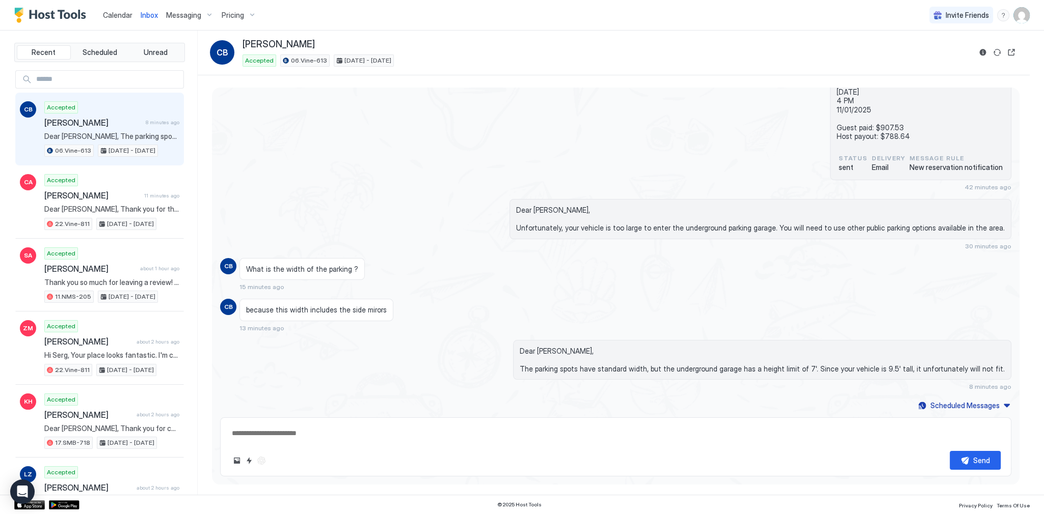
click at [509, 161] on div "06.Vine-613 Booking Reservation number : 5824364298 [PERSON_NAME] [DATE] 4 PM 1…" at bounding box center [615, 118] width 791 height 146
drag, startPoint x: 781, startPoint y: 252, endPoint x: 778, endPoint y: 245, distance: 6.8
click at [781, 252] on div "Loading messages... [DATE] Dear [PERSON_NAME], Thank you for choosing to stay a…" at bounding box center [615, 95] width 807 height 635
